Goal: Find specific fact: Find specific page/section

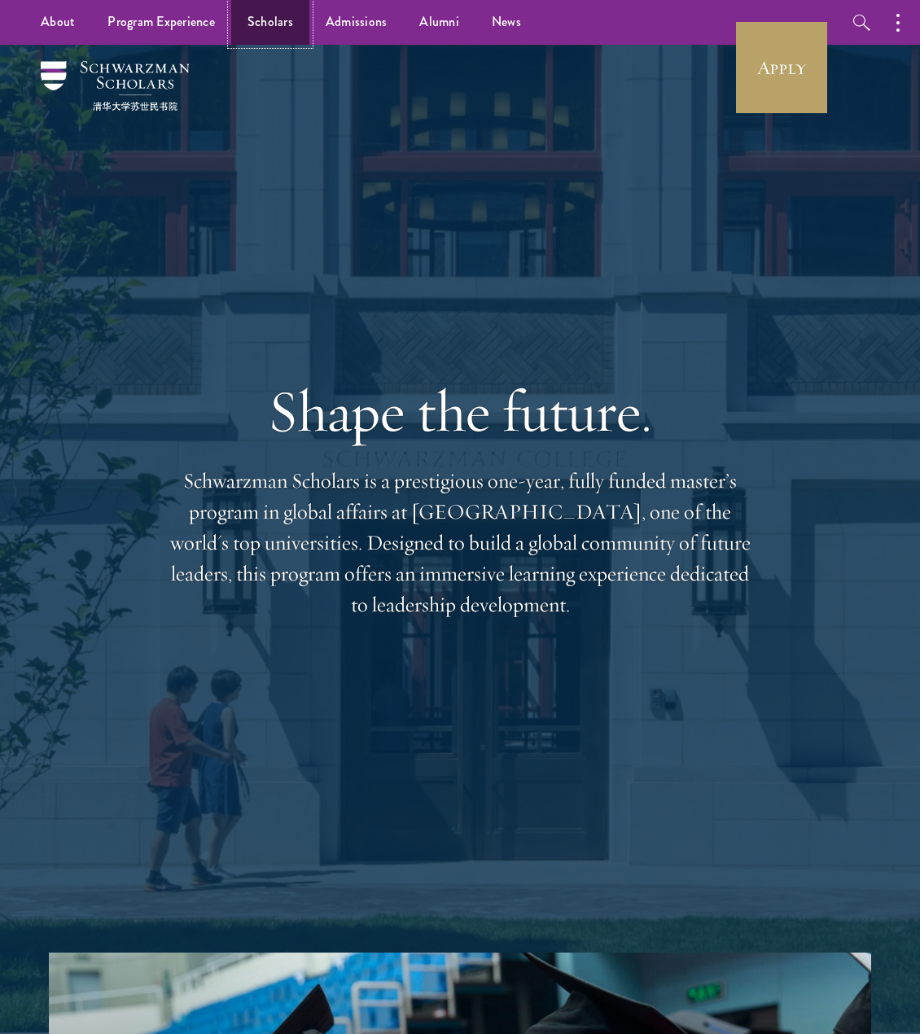
click at [276, 28] on link "Scholars" at bounding box center [270, 22] width 78 height 45
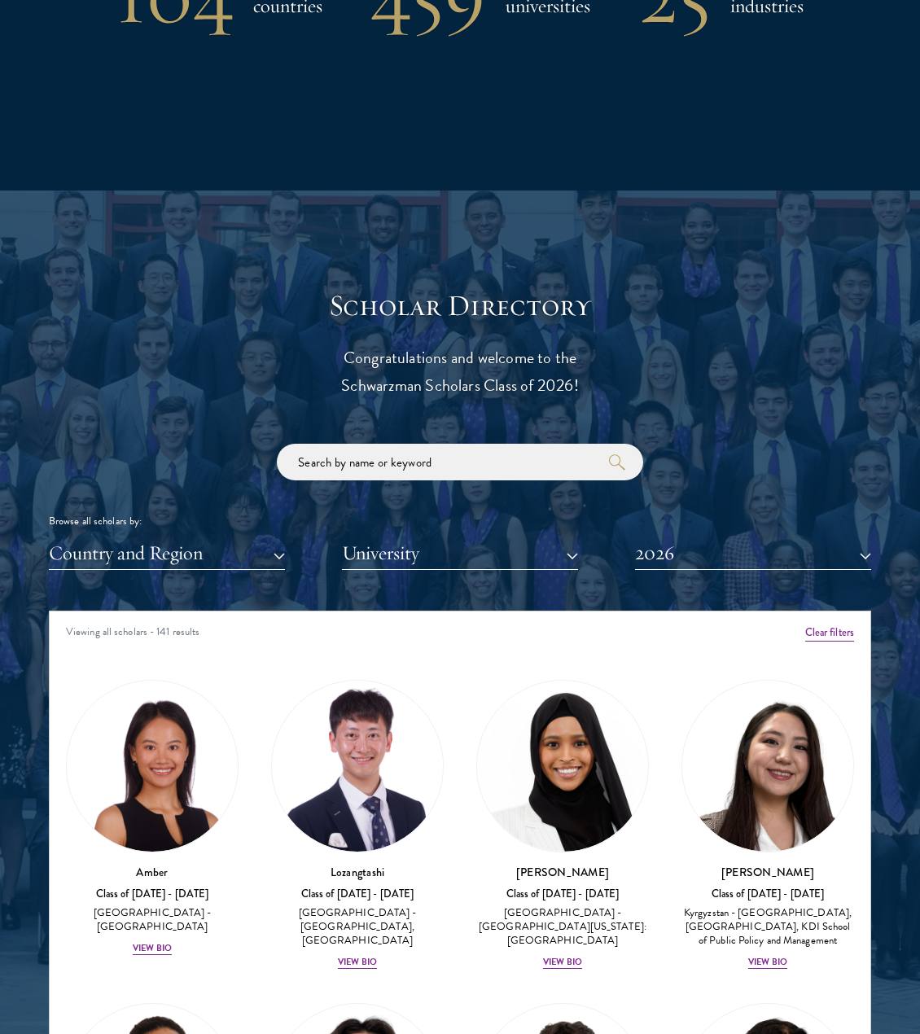
scroll to position [1512, 0]
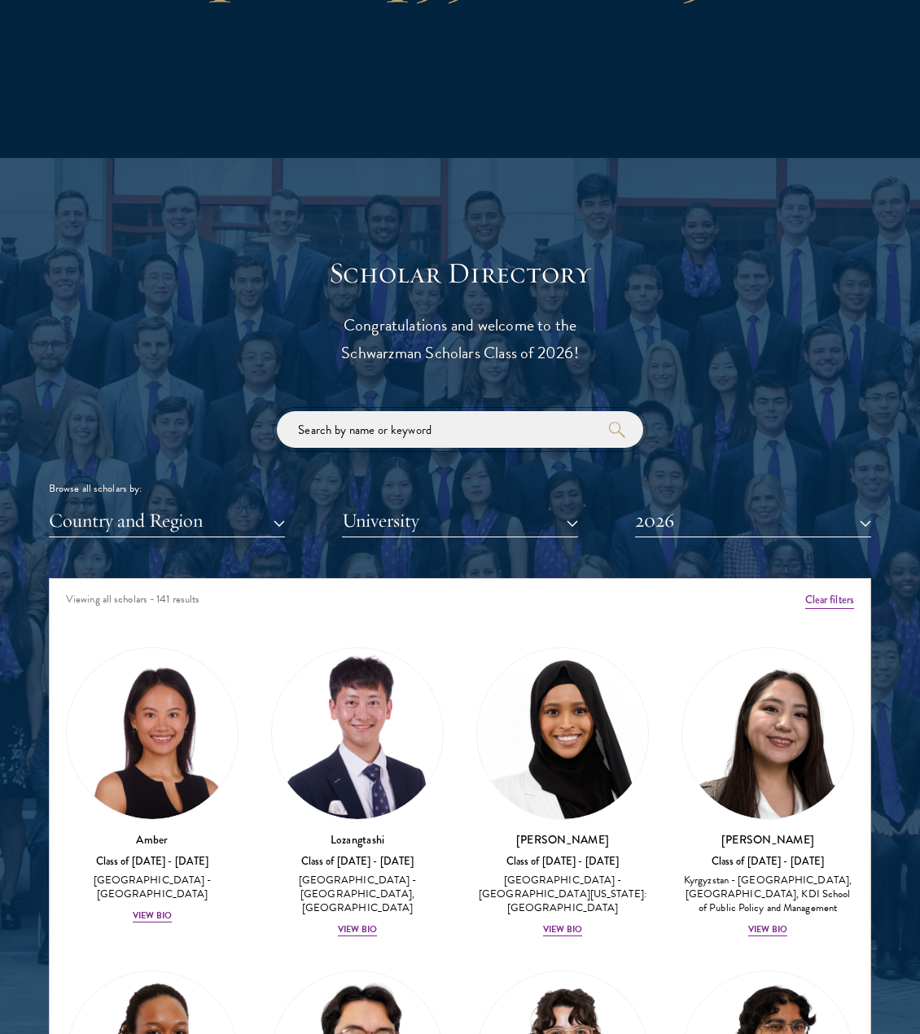
click at [484, 437] on input "search" at bounding box center [460, 429] width 366 height 37
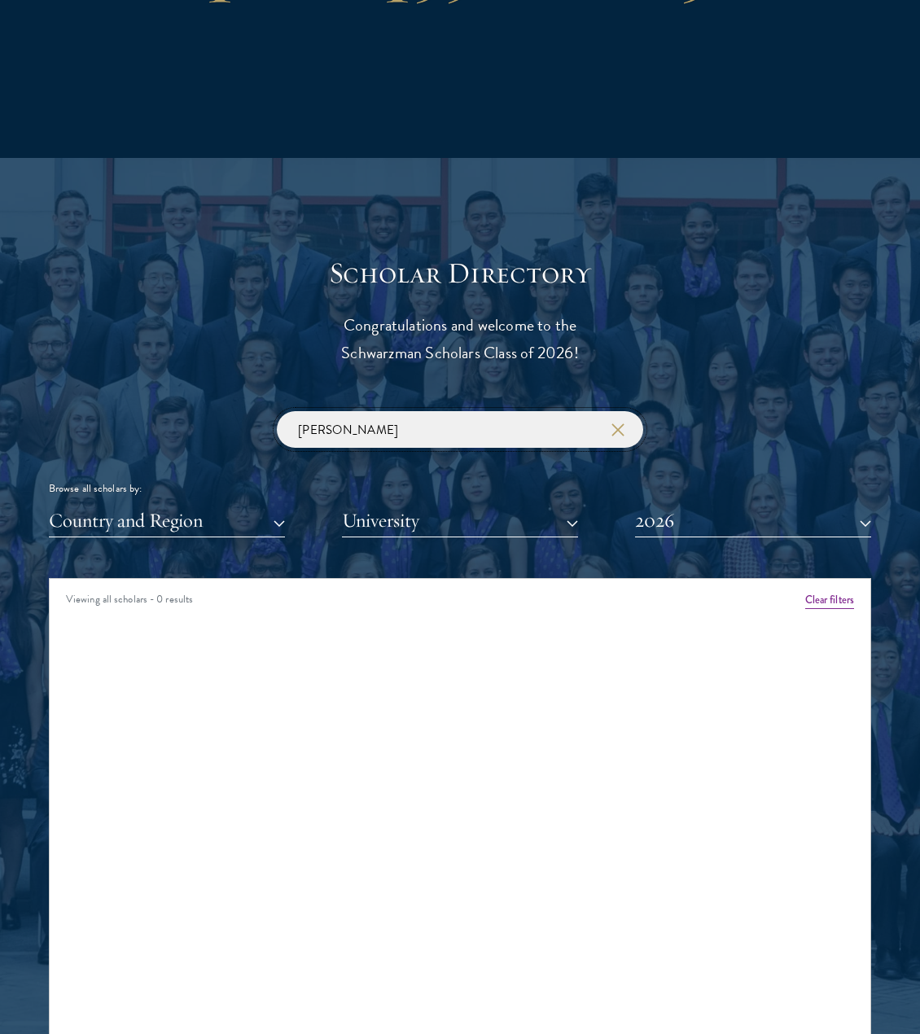
type input "[PERSON_NAME]"
click at [677, 522] on button "2026" at bounding box center [753, 520] width 236 height 33
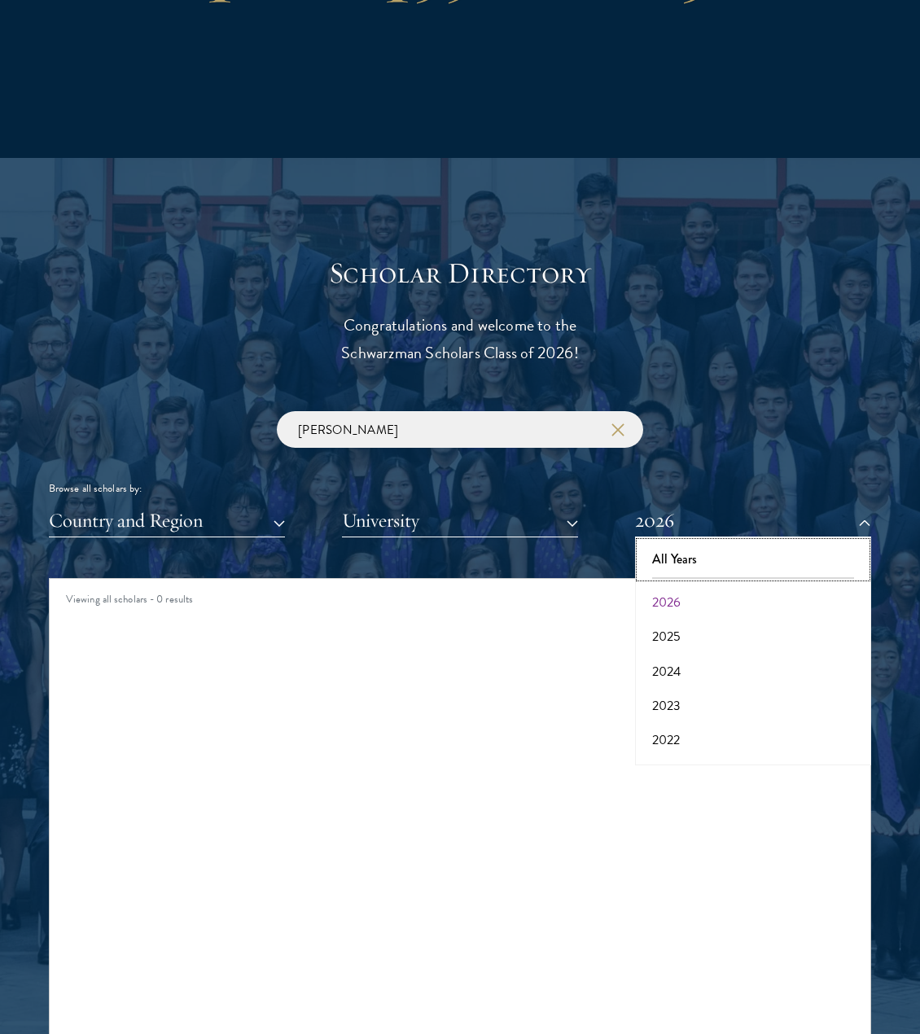
click at [662, 552] on button "All Years" at bounding box center [753, 559] width 226 height 34
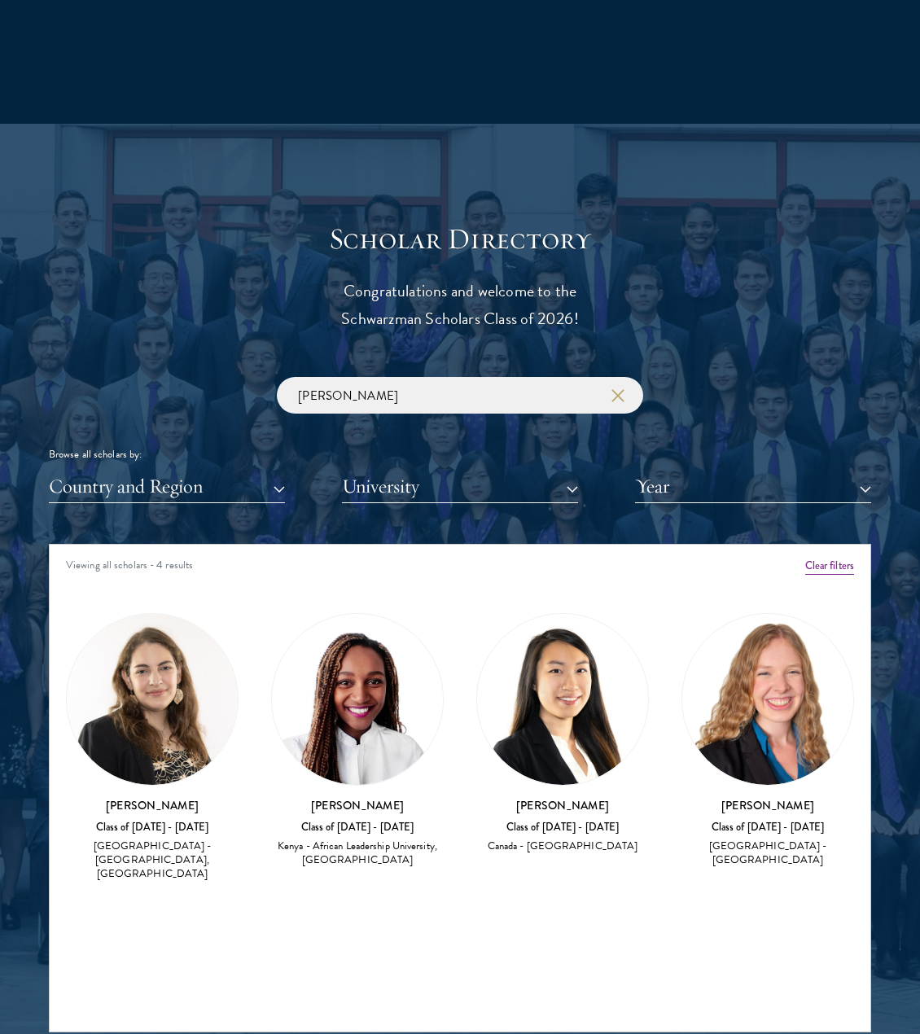
scroll to position [1547, 0]
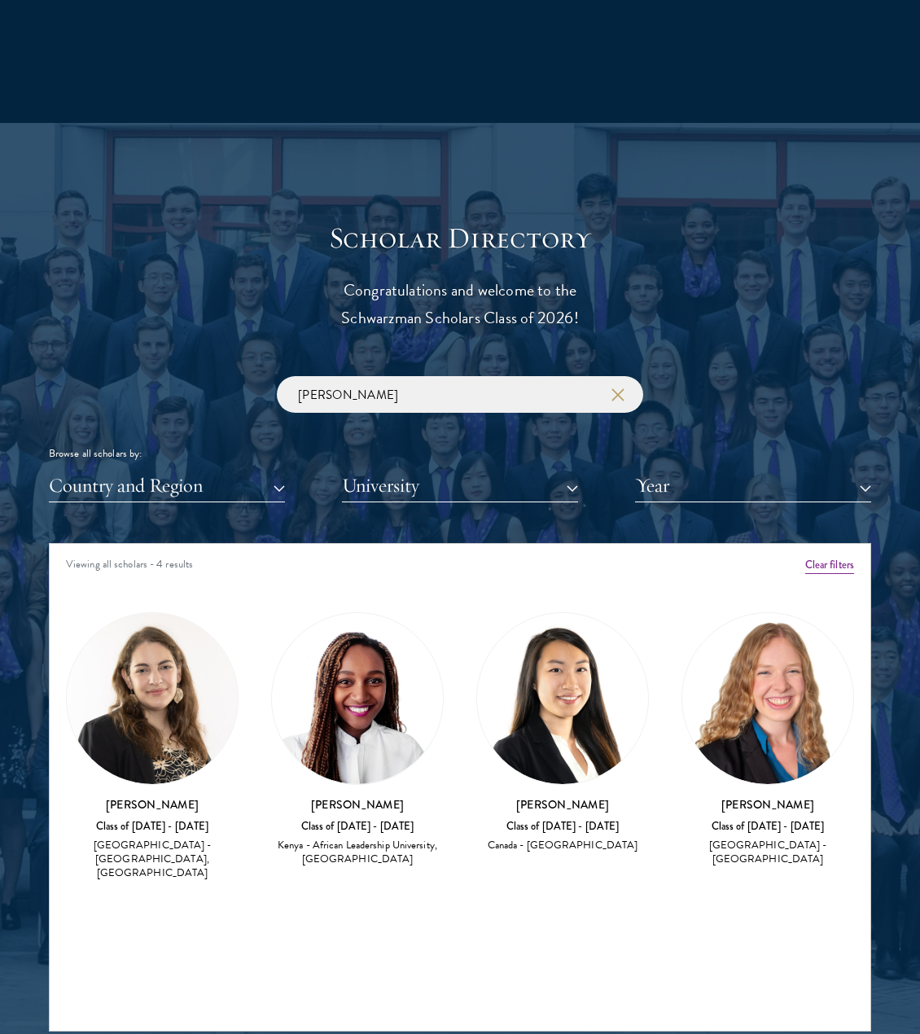
click at [805, 751] on img at bounding box center [767, 698] width 171 height 171
drag, startPoint x: 812, startPoint y: 808, endPoint x: 715, endPoint y: 807, distance: 96.9
click at [715, 807] on h3 "[PERSON_NAME]" at bounding box center [767, 804] width 173 height 16
copy h3 "[PERSON_NAME]"
